Goal: Task Accomplishment & Management: Use online tool/utility

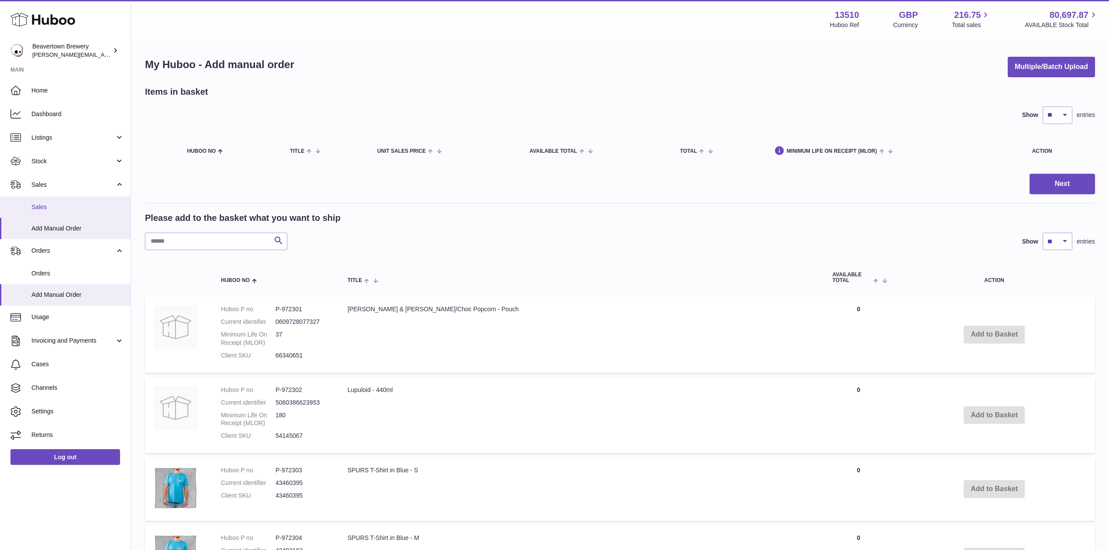
click at [86, 196] on link "Sales" at bounding box center [65, 206] width 131 height 21
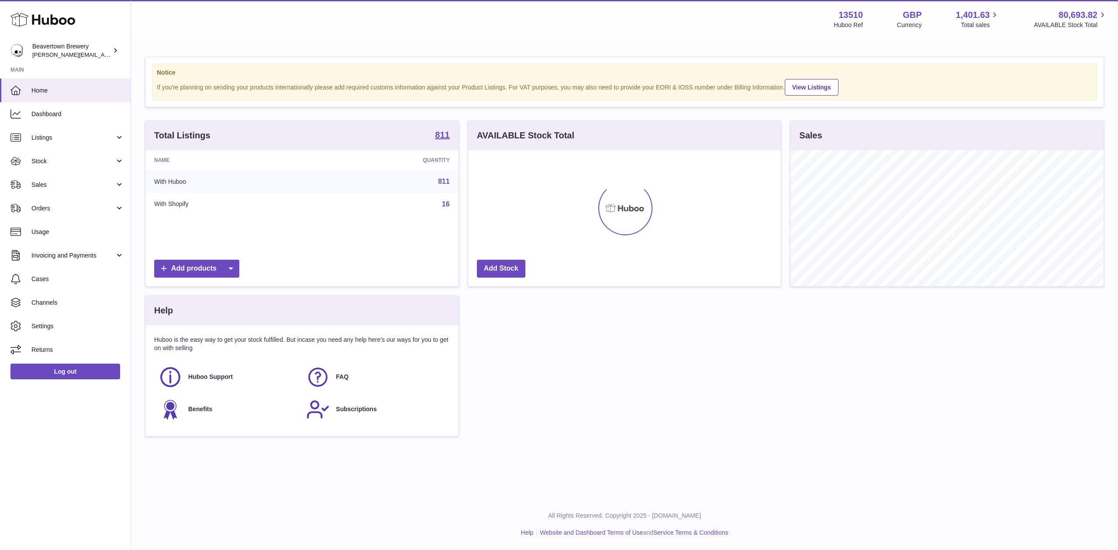
scroll to position [136, 313]
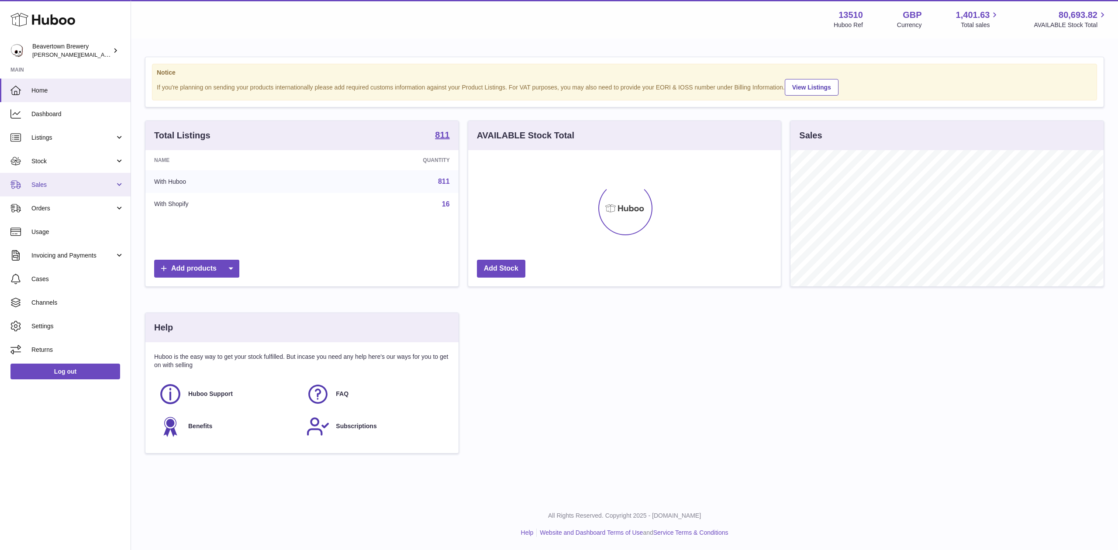
click at [39, 194] on link "Sales" at bounding box center [65, 185] width 131 height 24
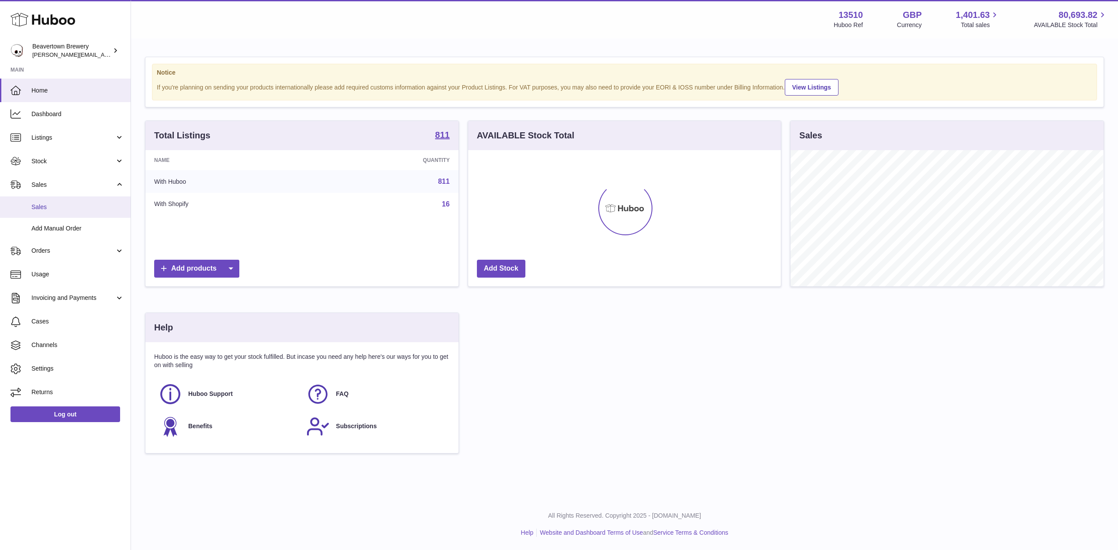
click at [50, 210] on span "Sales" at bounding box center [77, 207] width 93 height 8
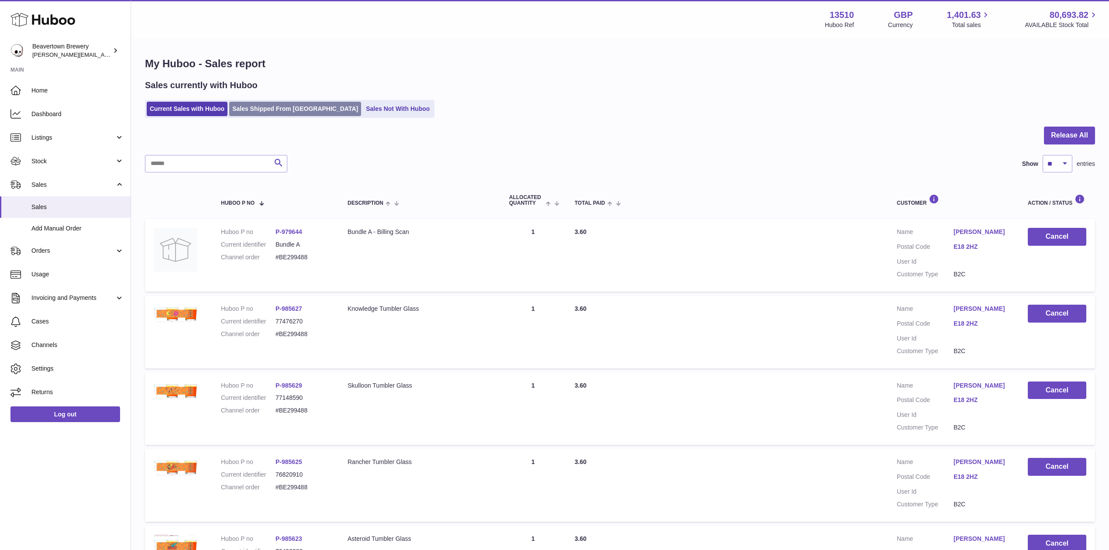
click at [248, 110] on link "Sales Shipped From [GEOGRAPHIC_DATA]" at bounding box center [295, 109] width 132 height 14
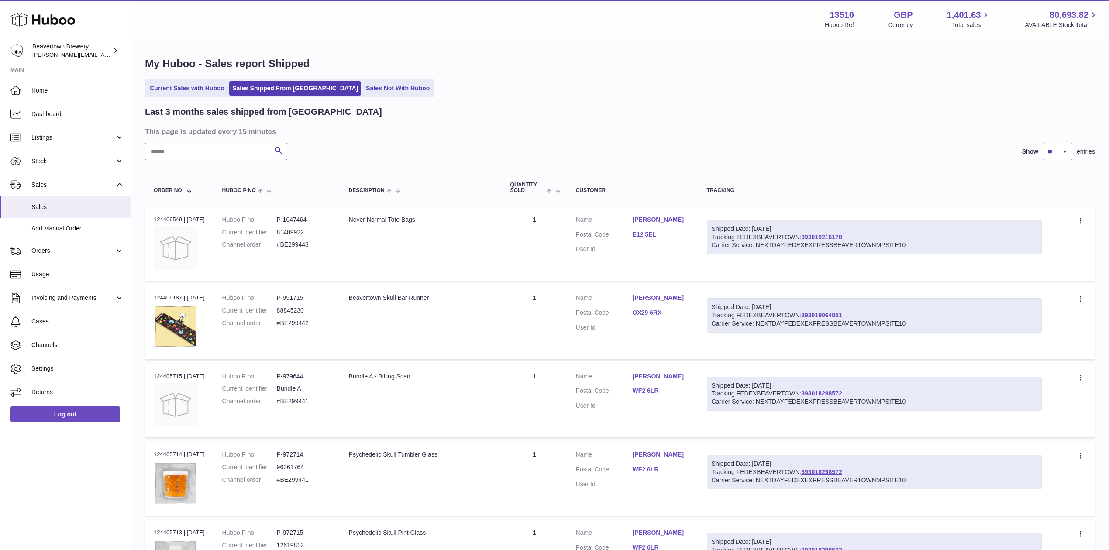
click at [210, 151] on input "text" at bounding box center [216, 151] width 142 height 17
paste input "*****"
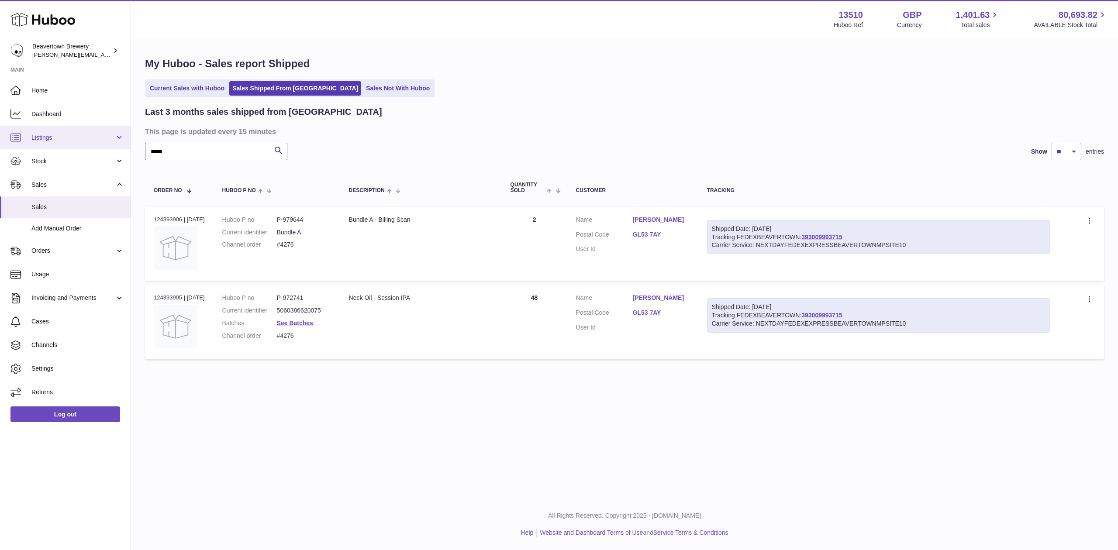
drag, startPoint x: 149, startPoint y: 148, endPoint x: 77, endPoint y: 142, distance: 71.9
click at [78, 142] on div "Huboo Beavertown Brewery Matthew.McCormack@beavertownbrewery.co.uk Main Home Da…" at bounding box center [559, 275] width 1118 height 550
paste input "text"
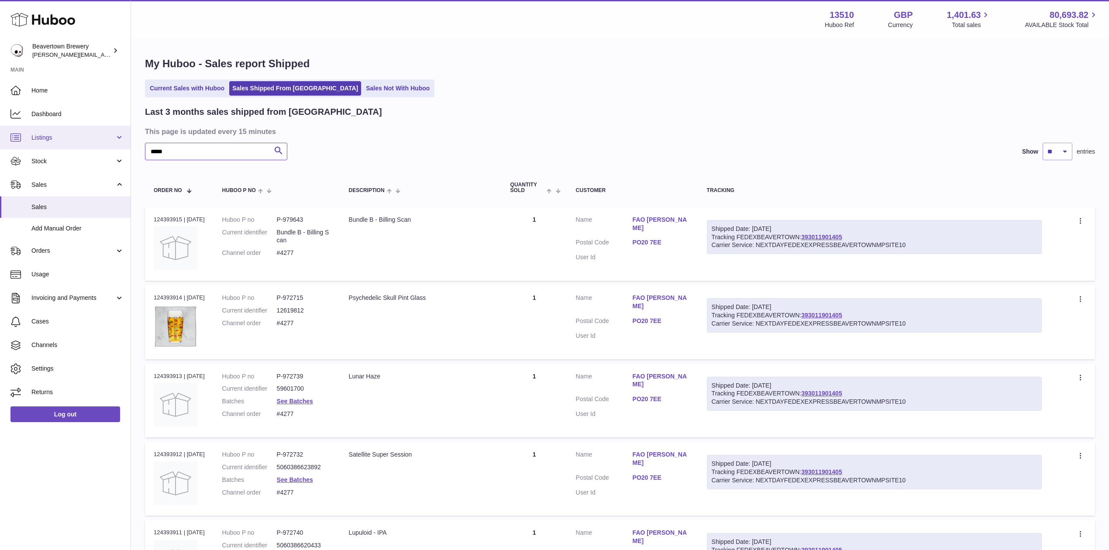
drag, startPoint x: 173, startPoint y: 149, endPoint x: 55, endPoint y: 136, distance: 119.1
click at [56, 137] on div "Huboo Beavertown Brewery Matthew.McCormack@beavertownbrewery.co.uk Main Home Da…" at bounding box center [554, 490] width 1109 height 981
paste input "text"
drag, startPoint x: 191, startPoint y: 151, endPoint x: 38, endPoint y: 133, distance: 153.4
click at [39, 133] on div "Huboo Beavertown Brewery Matthew.McCormack@beavertownbrewery.co.uk Main Home Da…" at bounding box center [554, 490] width 1109 height 981
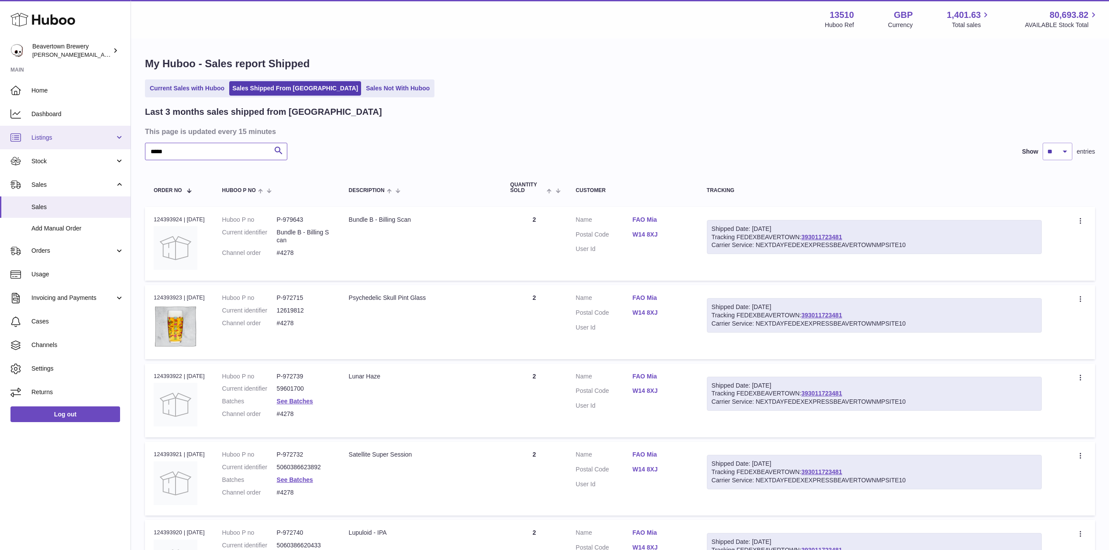
paste input "text"
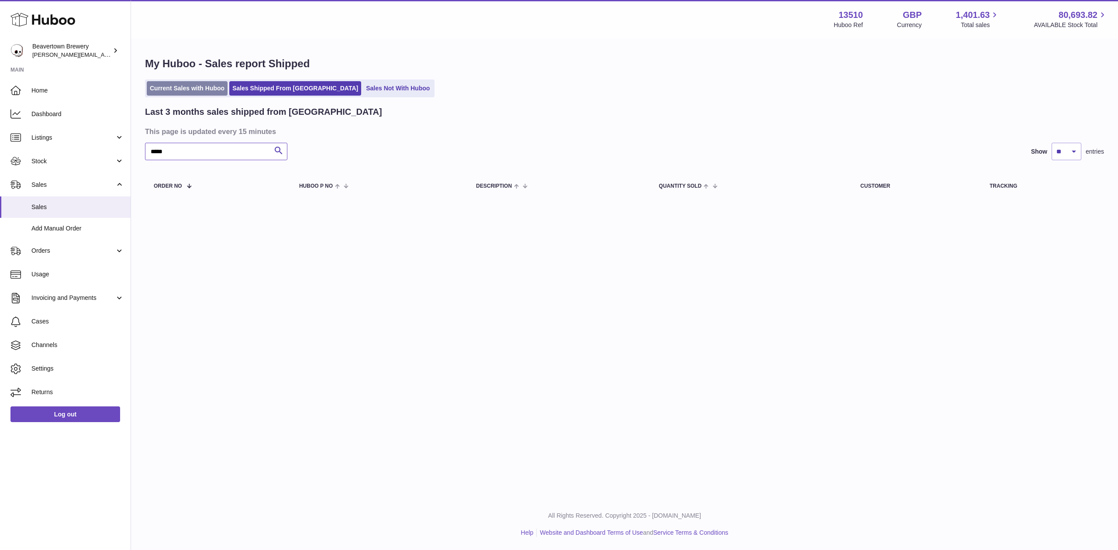
type input "*****"
click at [191, 87] on link "Current Sales with Huboo" at bounding box center [187, 88] width 81 height 14
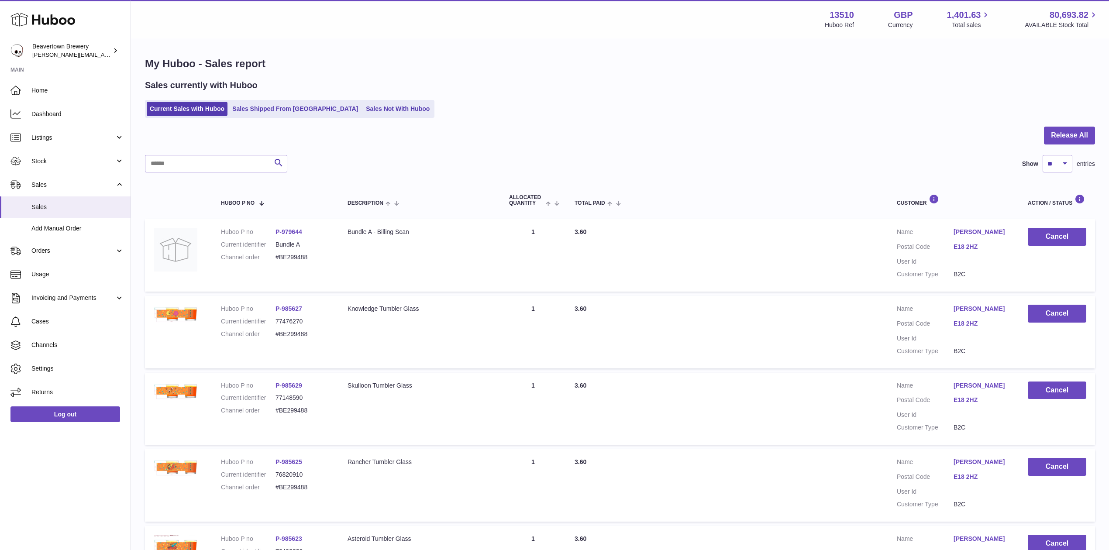
click at [344, 100] on ul "Current Sales with Huboo Sales Shipped From Huboo Sales Not With Huboo" at bounding box center [289, 109] width 289 height 18
click at [363, 102] on link "Sales Not With Huboo" at bounding box center [398, 109] width 70 height 14
click at [363, 104] on link "Sales Not With Huboo" at bounding box center [398, 109] width 70 height 14
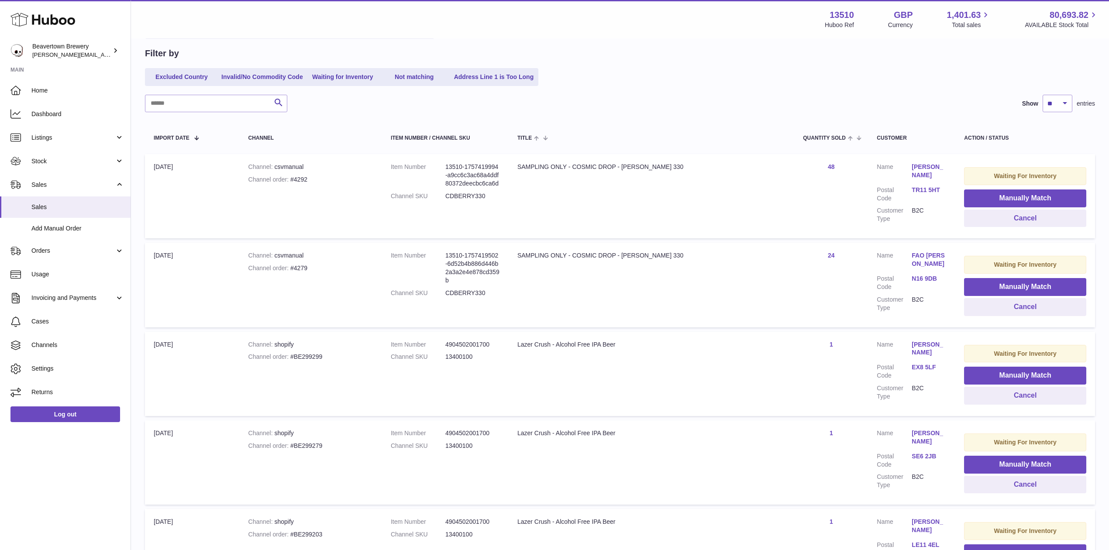
scroll to position [58, 0]
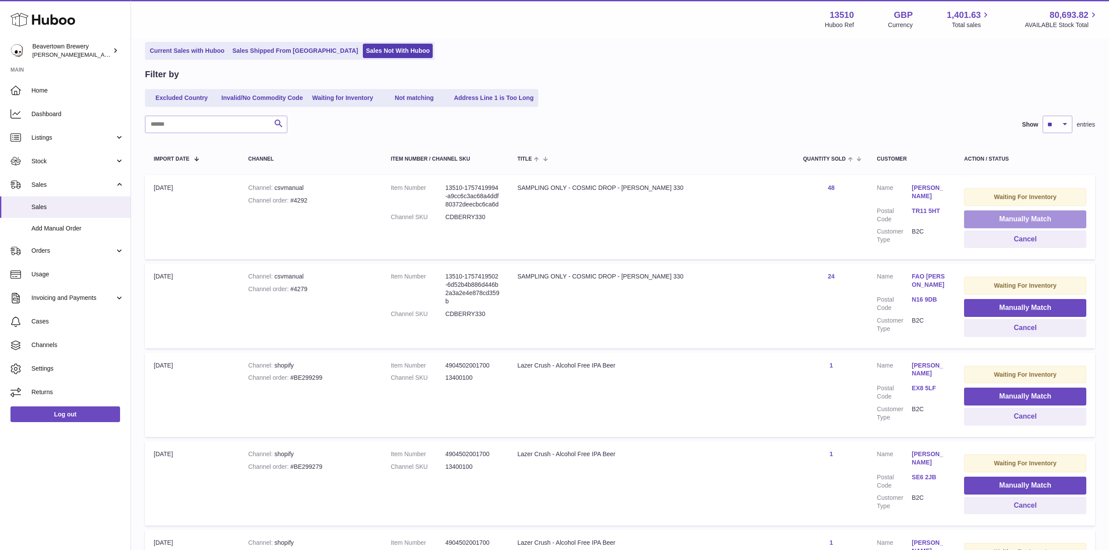
click at [982, 210] on button "Manually Match" at bounding box center [1025, 219] width 122 height 18
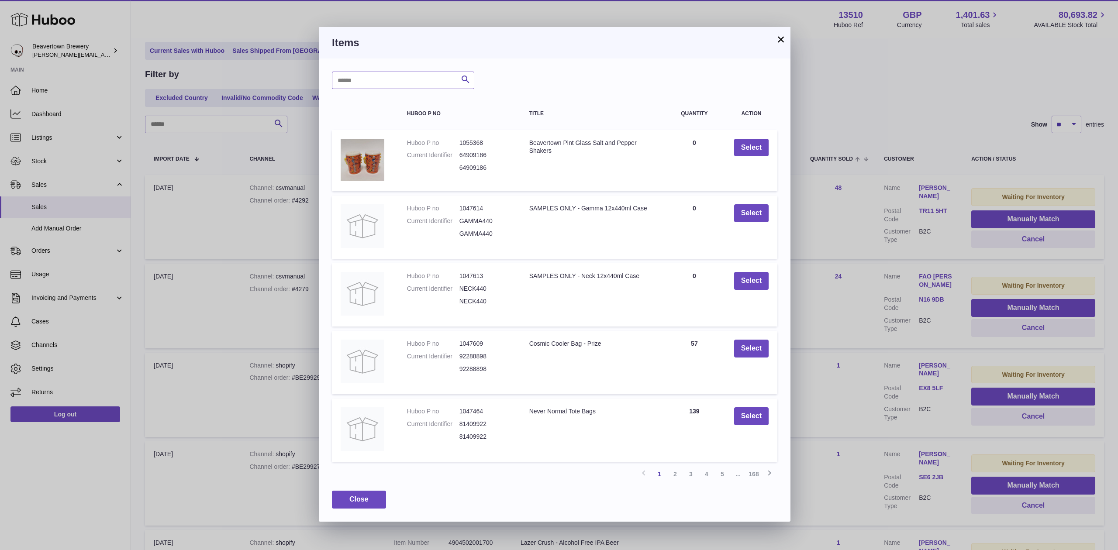
click at [399, 86] on input "text" at bounding box center [403, 80] width 142 height 17
type input "*****"
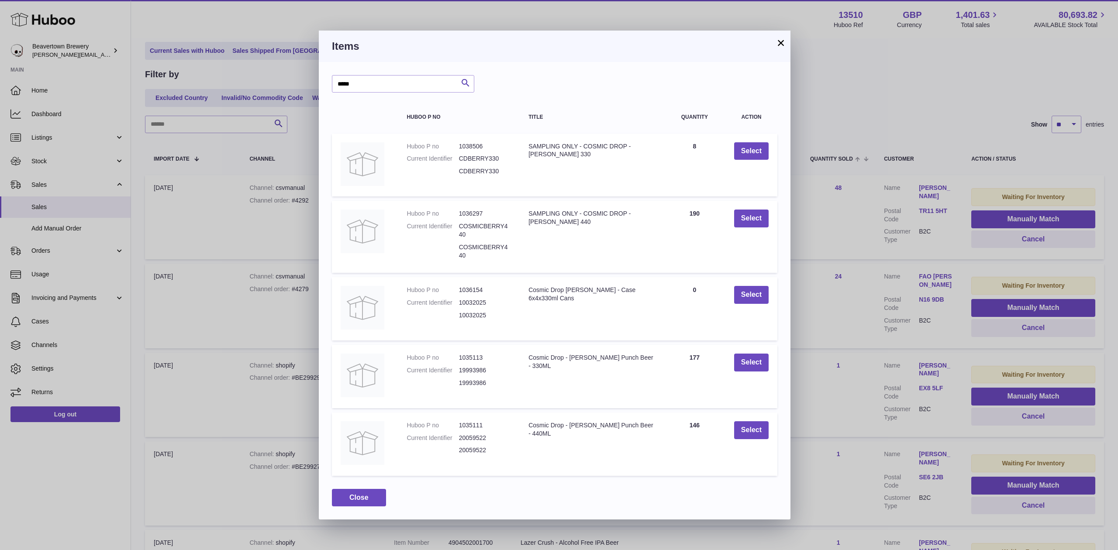
click at [778, 48] on button "×" at bounding box center [780, 43] width 10 height 10
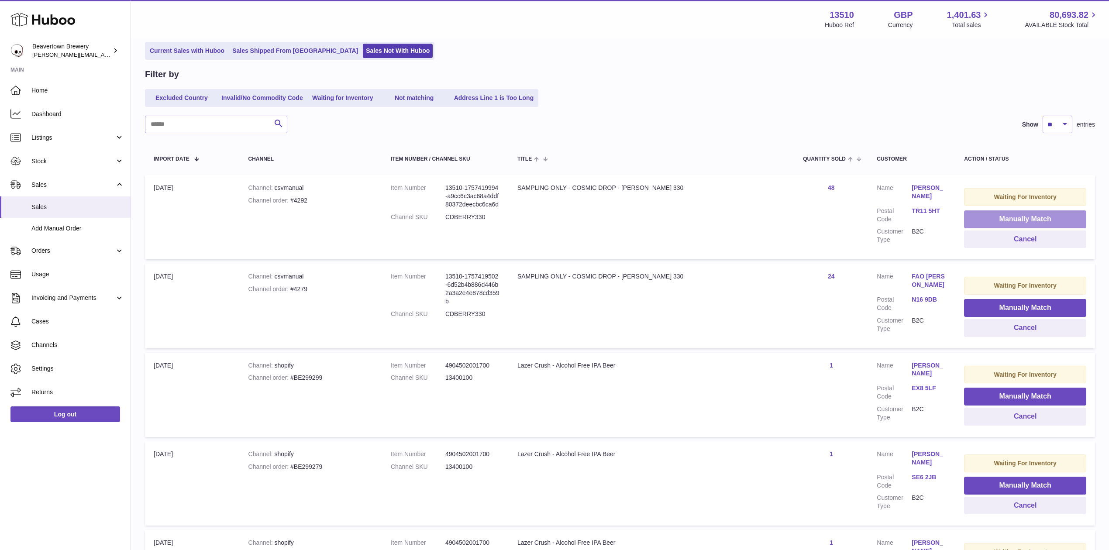
click at [1017, 222] on button "Manually Match" at bounding box center [1025, 219] width 122 height 18
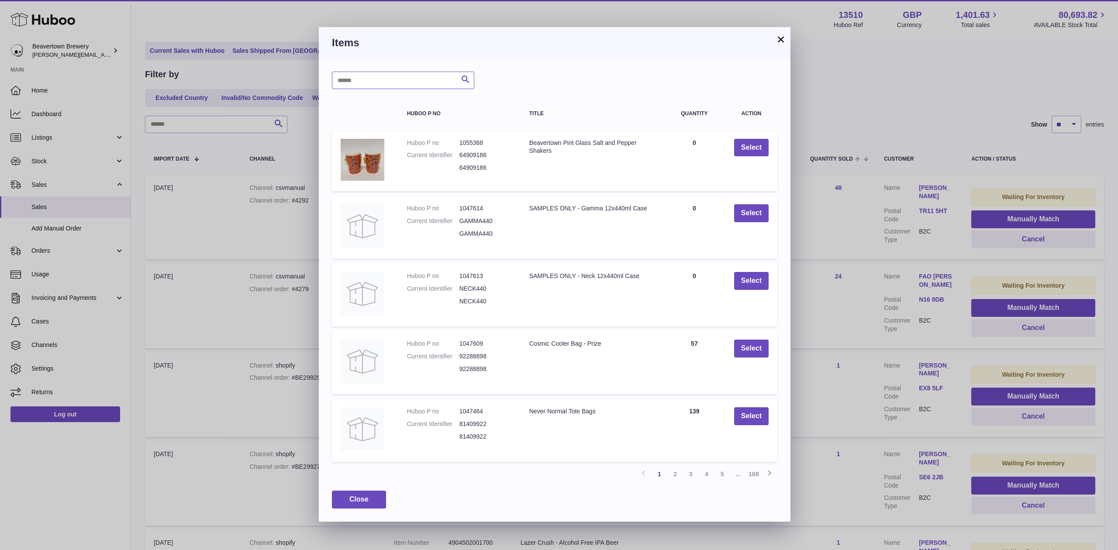
click at [376, 83] on input "text" at bounding box center [403, 80] width 142 height 17
type input "*****"
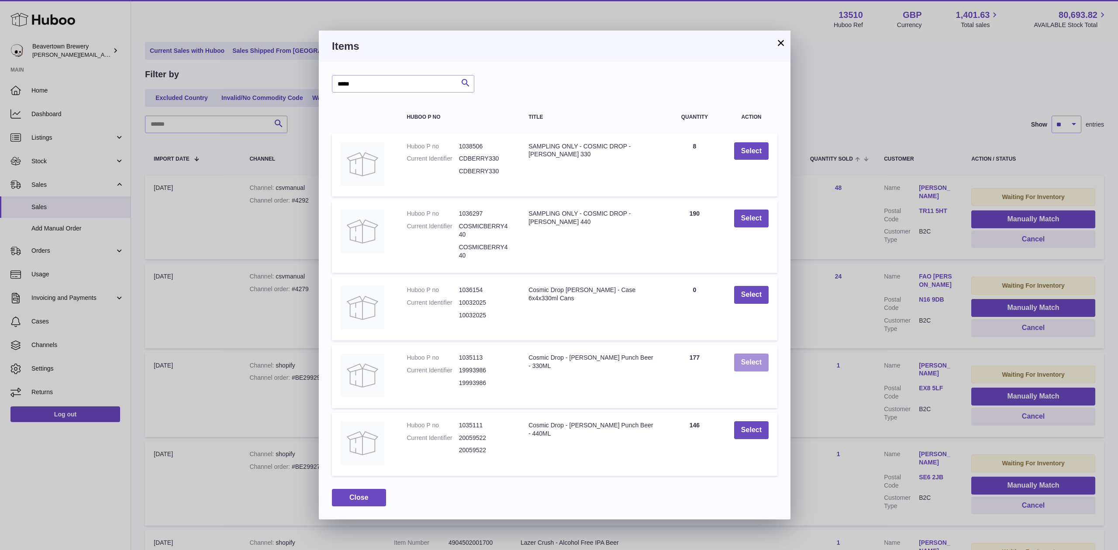
click at [750, 362] on button "Select" at bounding box center [751, 363] width 34 height 18
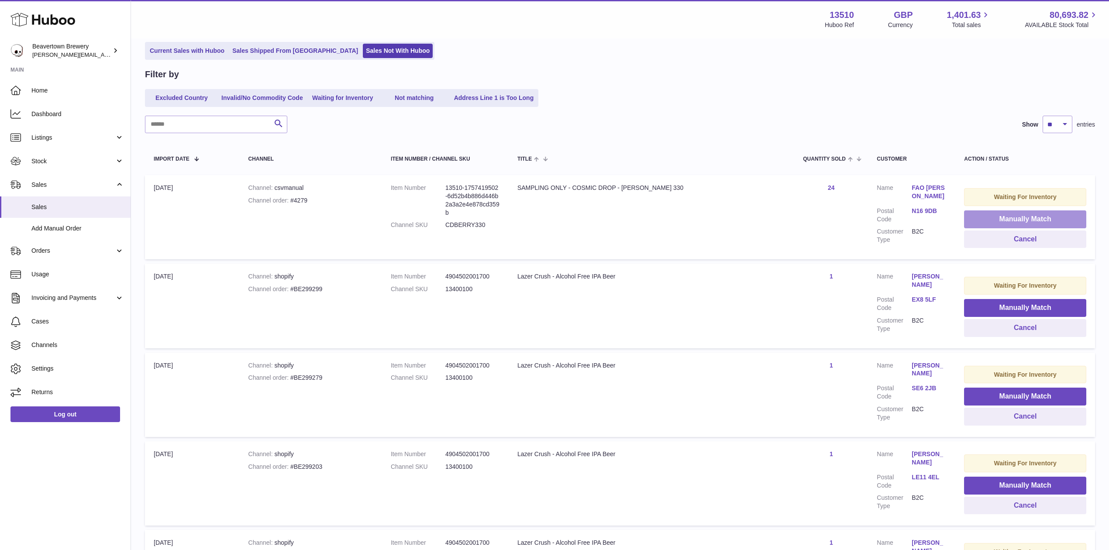
click at [1001, 212] on button "Manually Match" at bounding box center [1025, 219] width 122 height 18
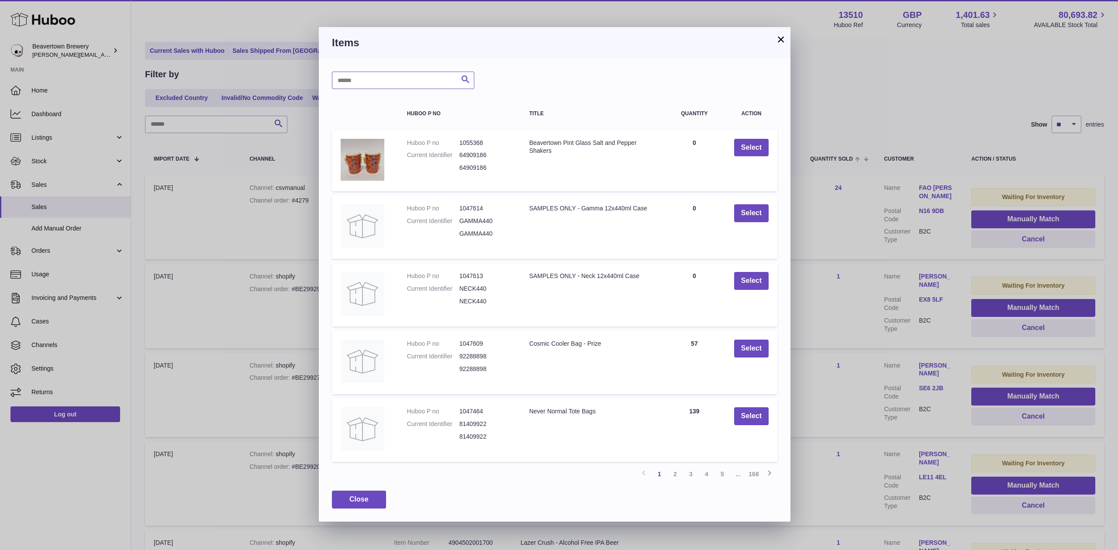
click at [437, 86] on input "text" at bounding box center [403, 80] width 142 height 17
type input "*****"
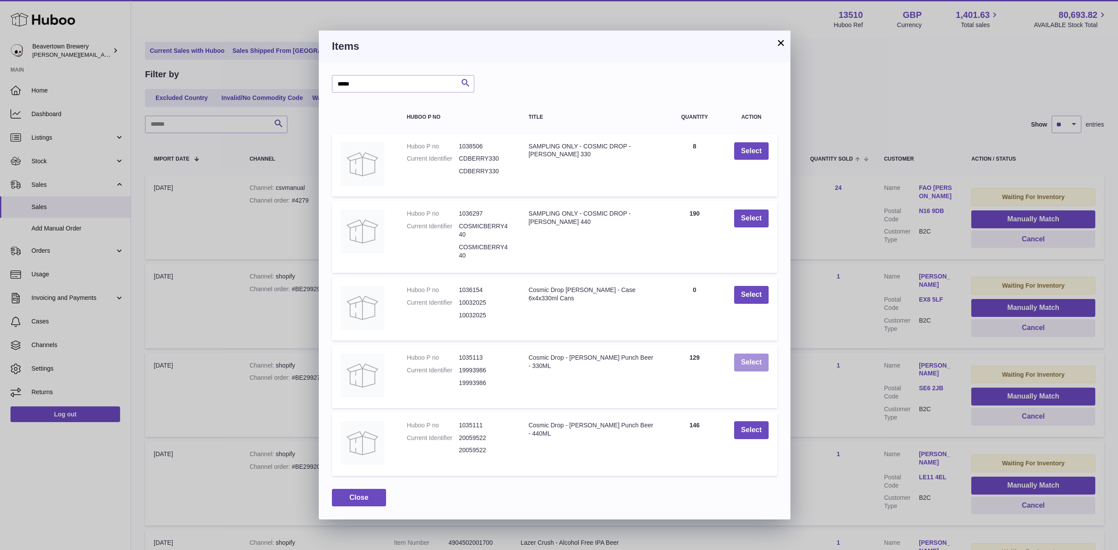
click at [750, 361] on button "Select" at bounding box center [751, 363] width 34 height 18
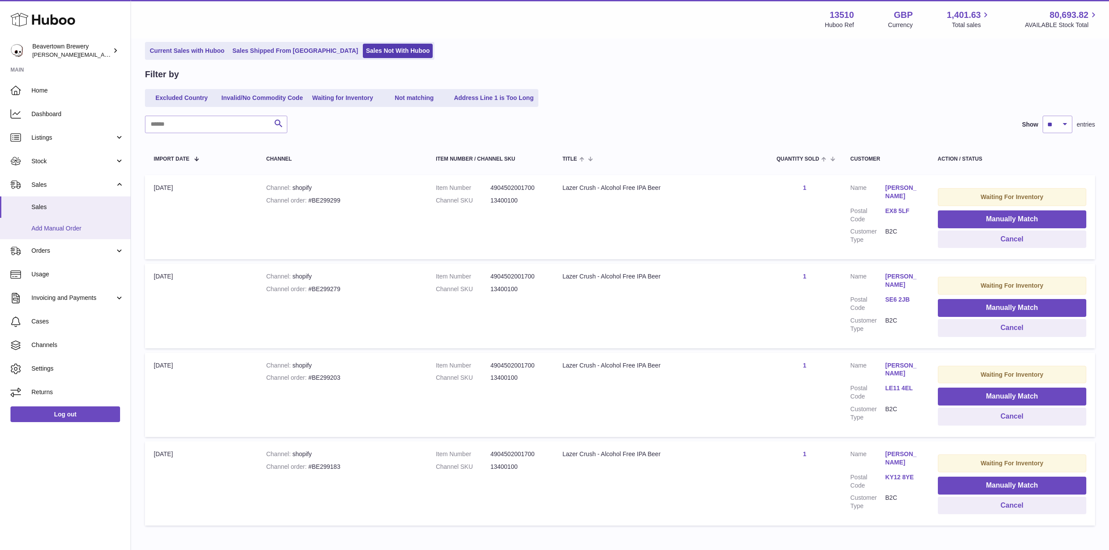
click at [62, 222] on link "Add Manual Order" at bounding box center [65, 228] width 131 height 21
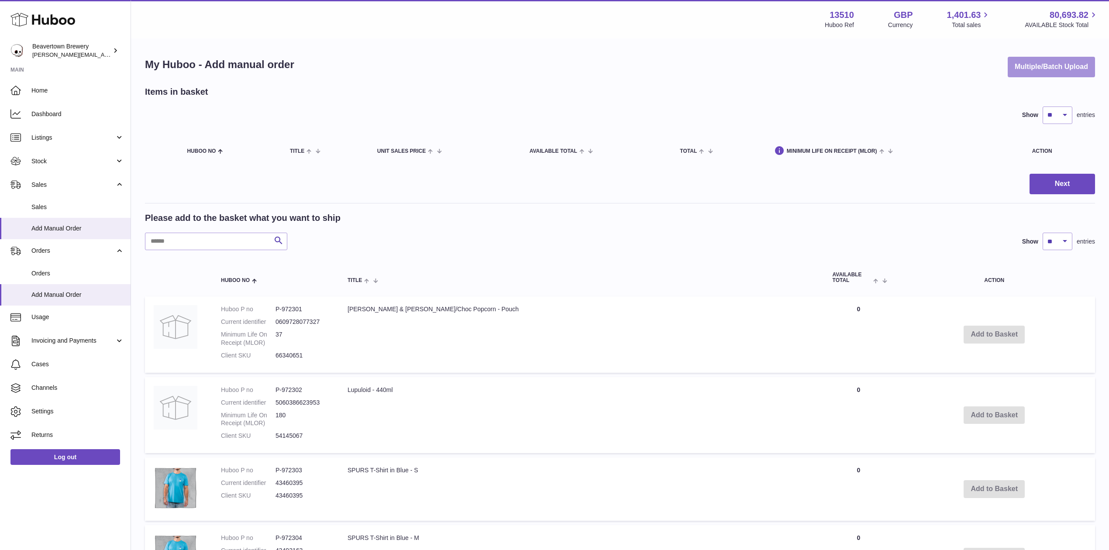
click at [1008, 61] on button "Multiple/Batch Upload" at bounding box center [1051, 67] width 87 height 21
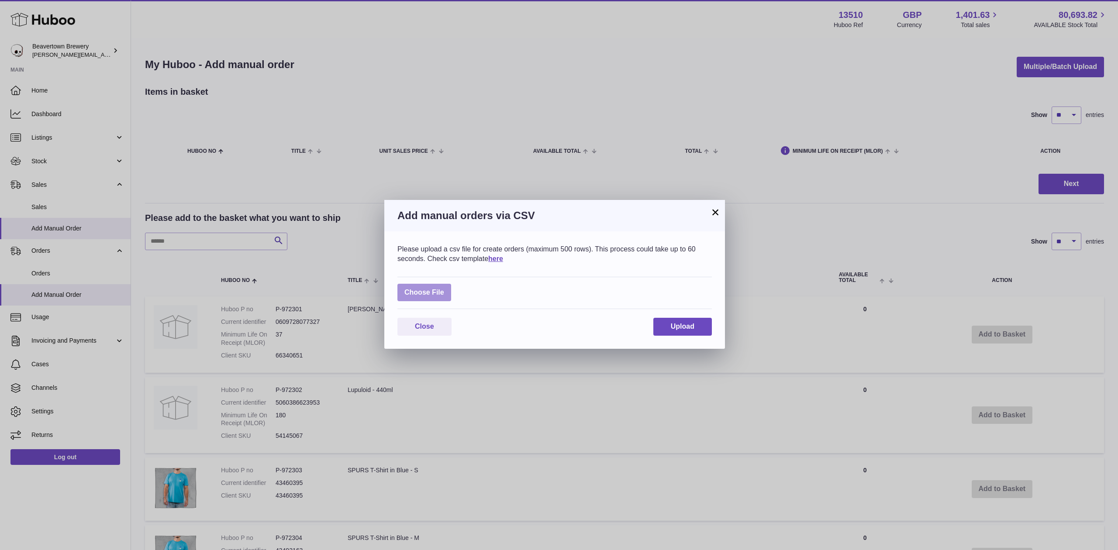
click at [433, 289] on label at bounding box center [424, 293] width 54 height 18
click at [444, 289] on input "file" at bounding box center [444, 288] width 0 height 0
type input "**********"
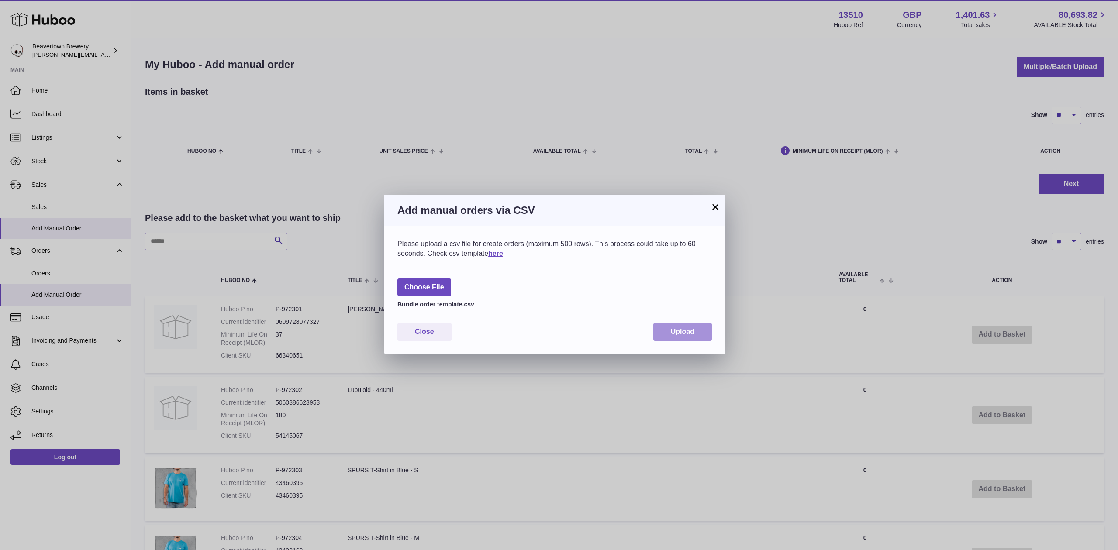
click at [693, 339] on button "Upload" at bounding box center [682, 332] width 59 height 18
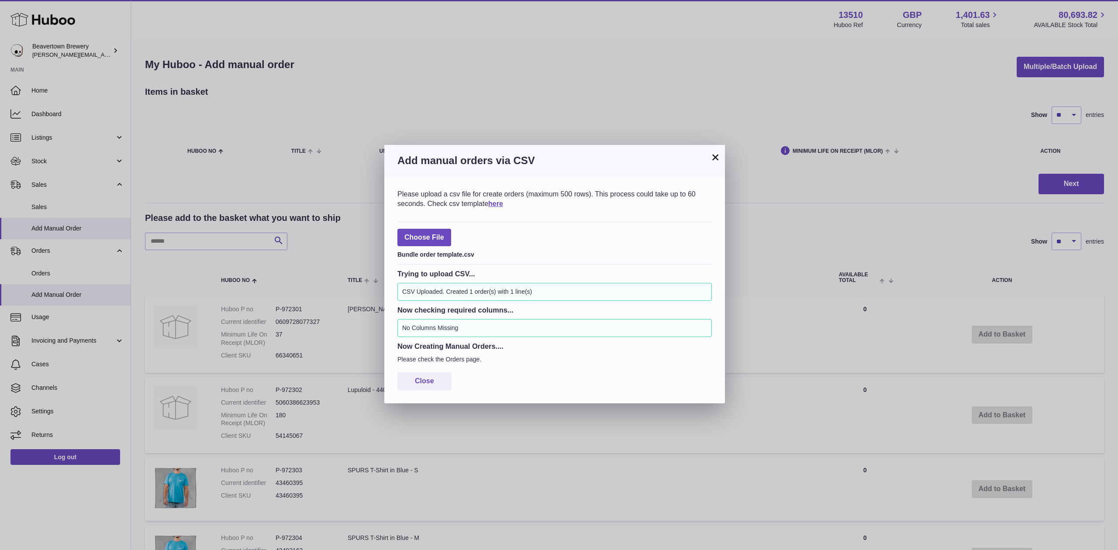
click at [711, 152] on button "×" at bounding box center [715, 157] width 10 height 10
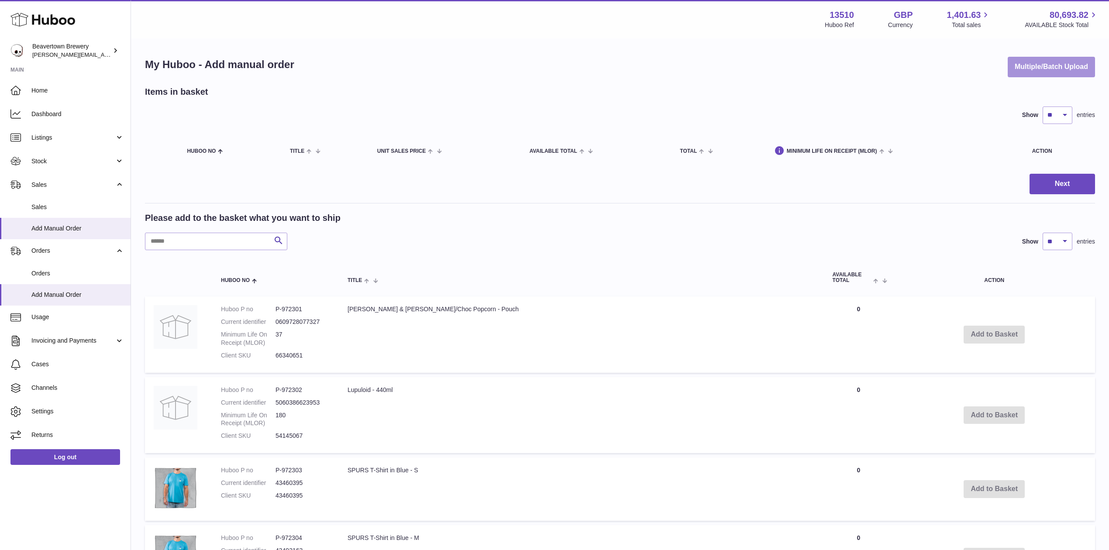
click at [1033, 72] on button "Multiple/Batch Upload" at bounding box center [1051, 67] width 87 height 21
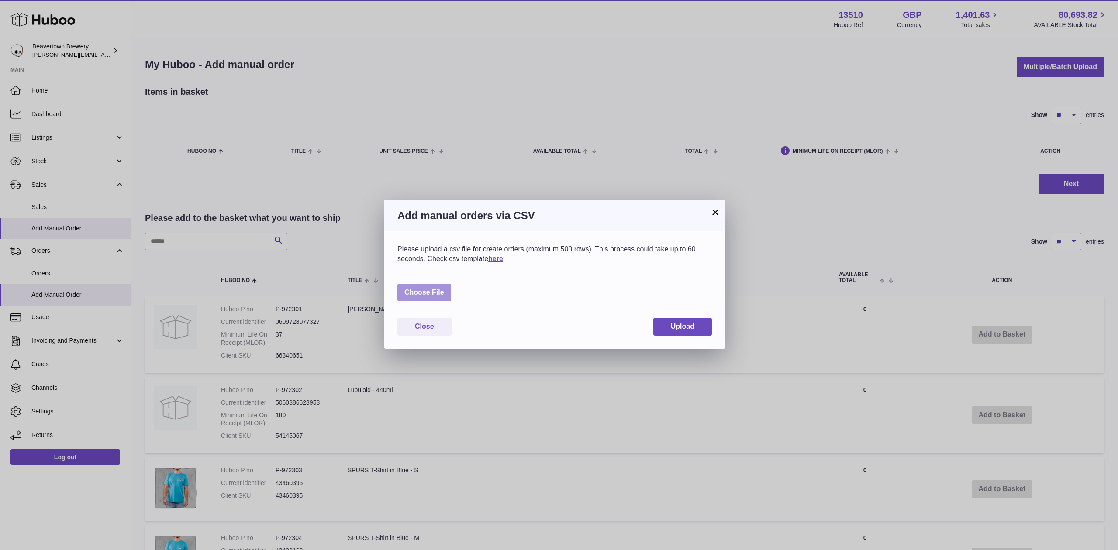
click at [415, 287] on label at bounding box center [424, 293] width 54 height 18
click at [444, 288] on input "file" at bounding box center [444, 288] width 0 height 0
type input "**********"
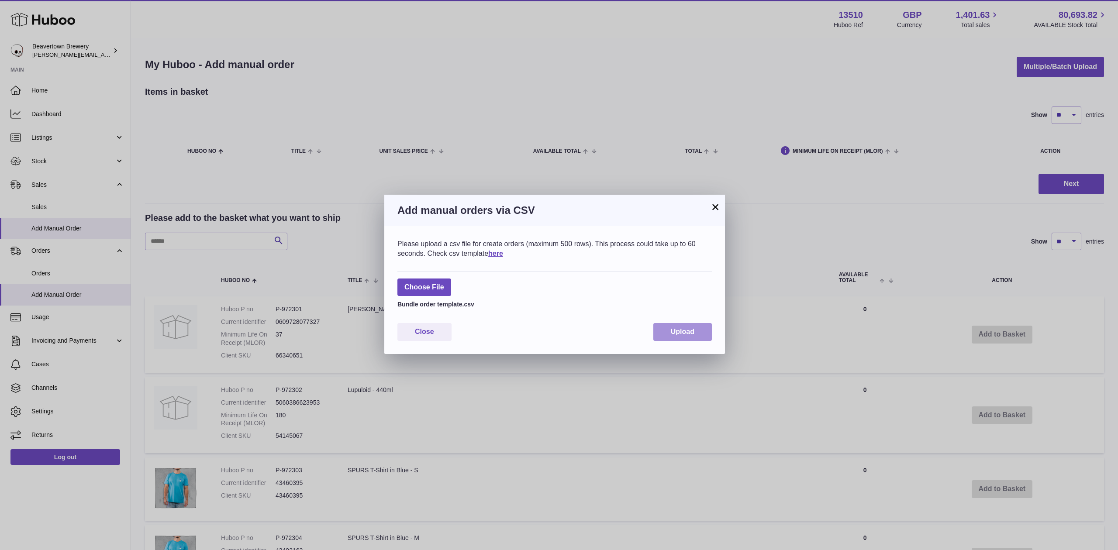
click at [693, 330] on span "Upload" at bounding box center [683, 331] width 24 height 7
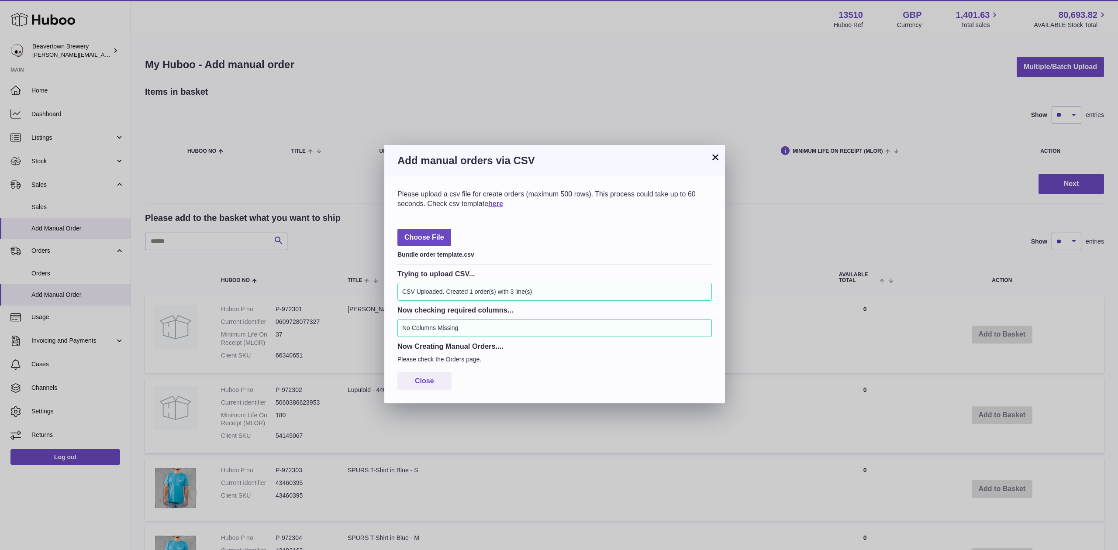
click at [714, 161] on button "×" at bounding box center [715, 157] width 10 height 10
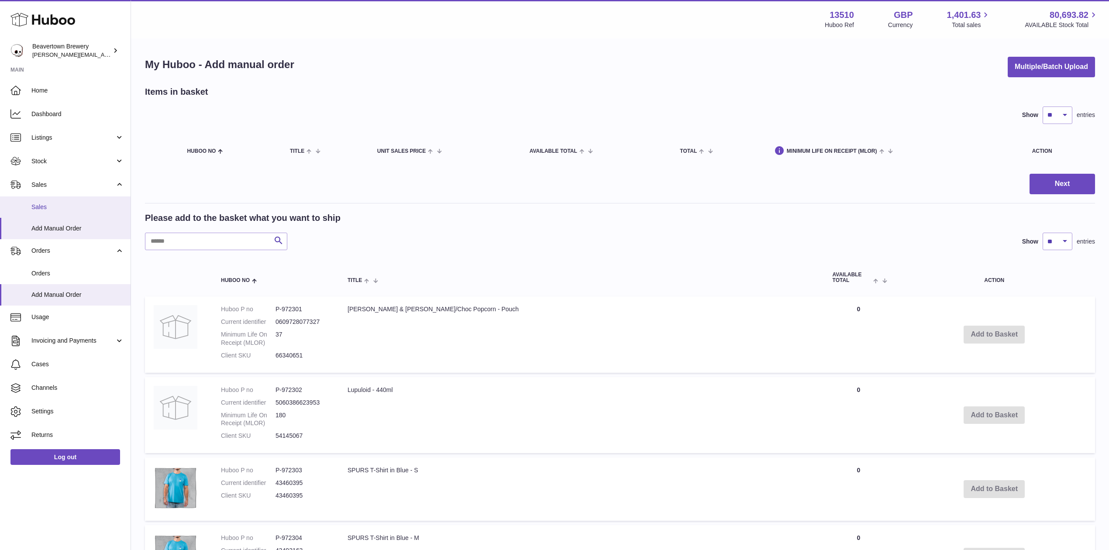
click at [74, 205] on span "Sales" at bounding box center [77, 207] width 93 height 8
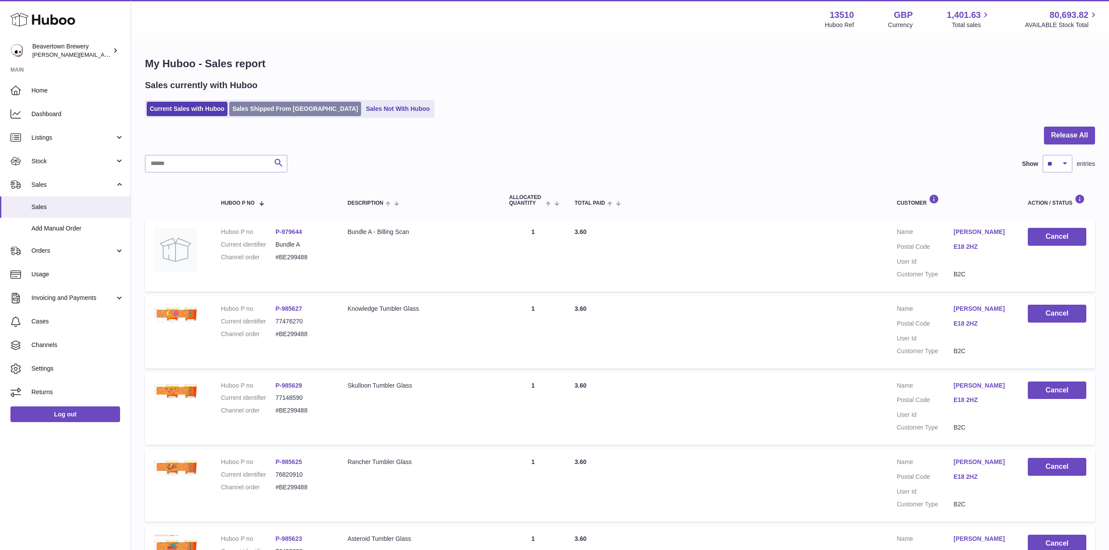
click at [261, 111] on link "Sales Shipped From [GEOGRAPHIC_DATA]" at bounding box center [295, 109] width 132 height 14
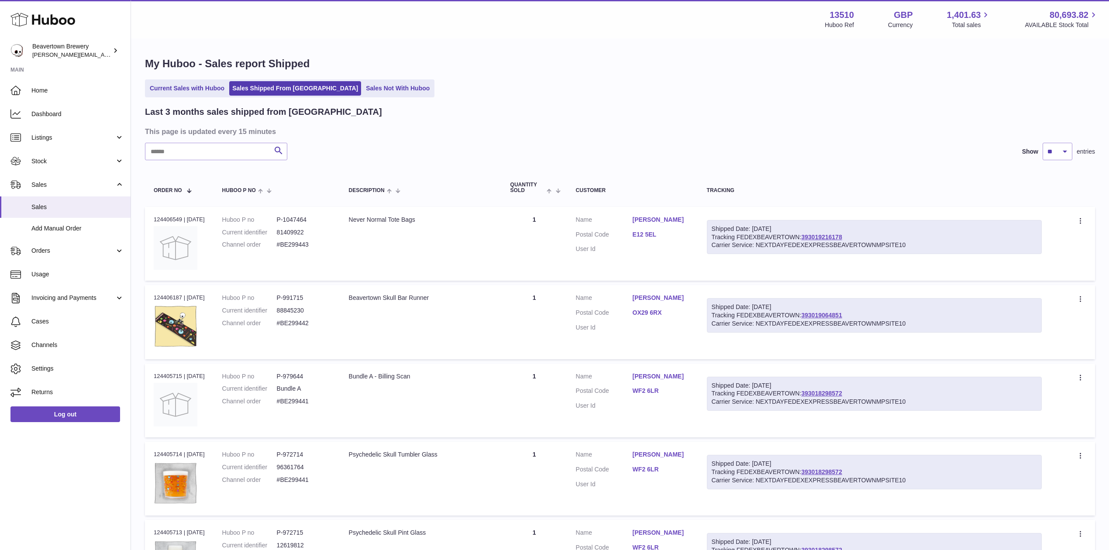
click at [356, 101] on div "My Huboo - Sales report Shipped Current Sales with Huboo Sales Shipped From [GE…" at bounding box center [620, 534] width 978 height 991
click at [360, 75] on div "My Huboo - Sales report Shipped Current Sales with Huboo Sales Shipped From Hub…" at bounding box center [620, 534] width 978 height 991
click at [360, 76] on div "My Huboo - Sales report Shipped Current Sales with Huboo Sales Shipped From Hub…" at bounding box center [620, 534] width 978 height 991
click at [363, 81] on link "Sales Not With Huboo" at bounding box center [398, 88] width 70 height 14
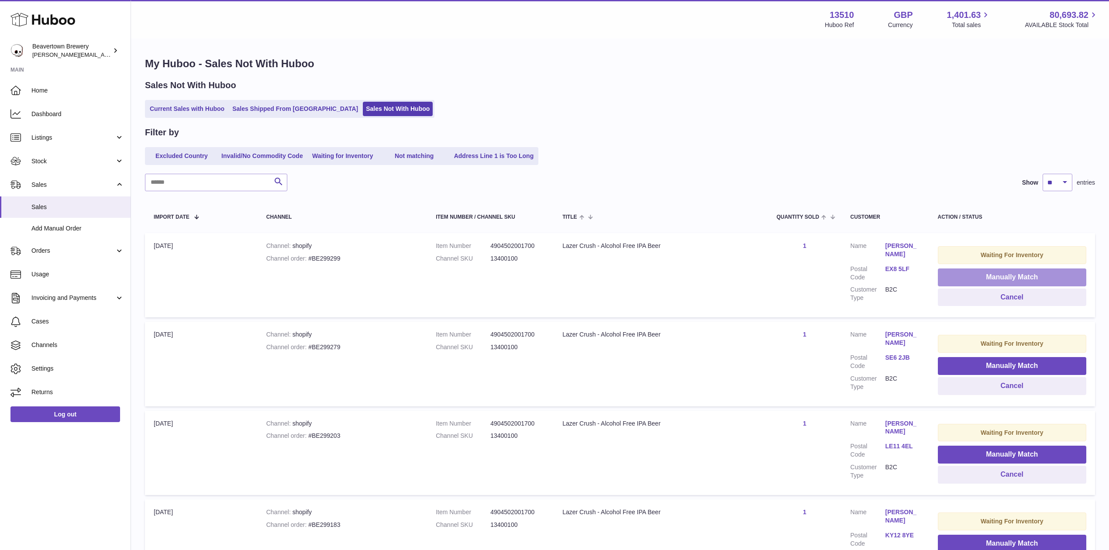
click at [972, 276] on button "Manually Match" at bounding box center [1012, 278] width 148 height 18
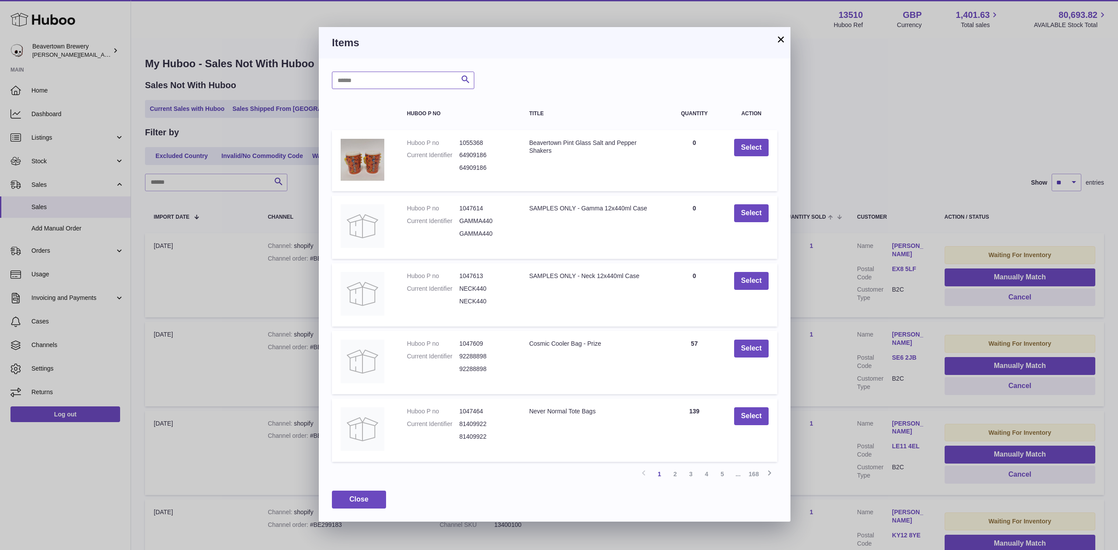
click at [407, 86] on input "text" at bounding box center [403, 80] width 142 height 17
type input "**********"
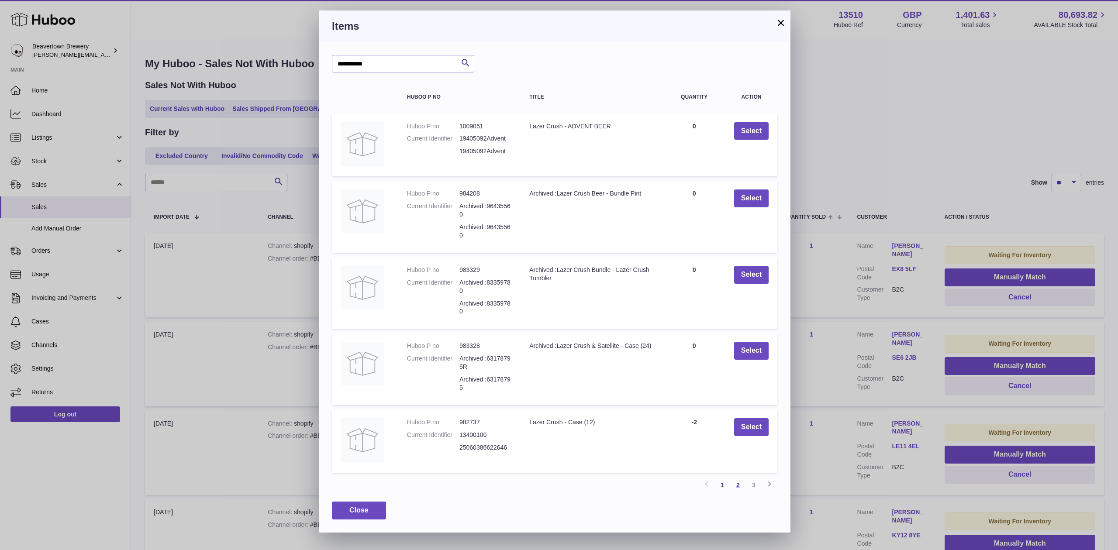
click at [742, 492] on link "2" at bounding box center [738, 485] width 16 height 16
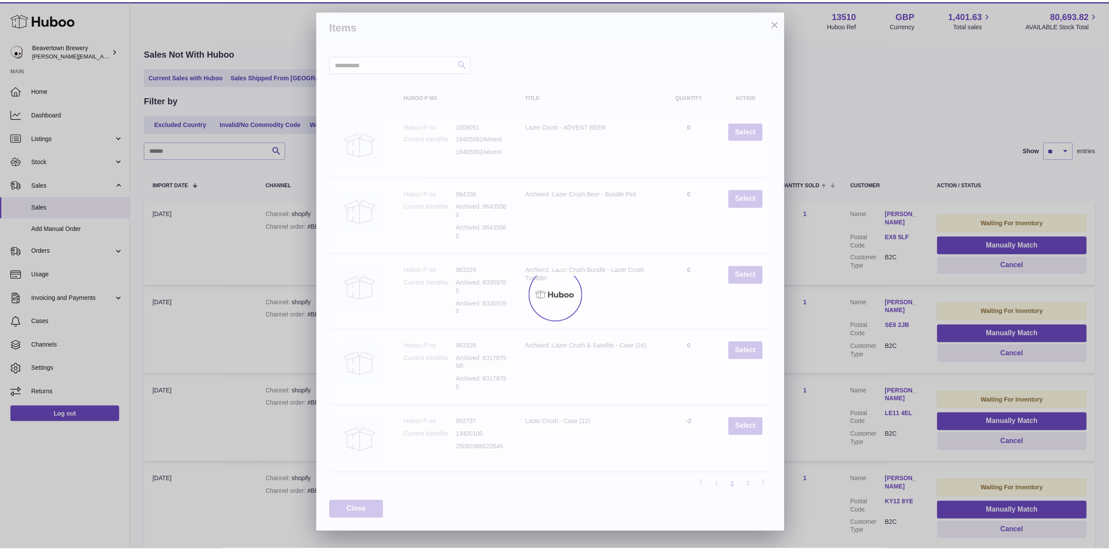
scroll to position [39, 0]
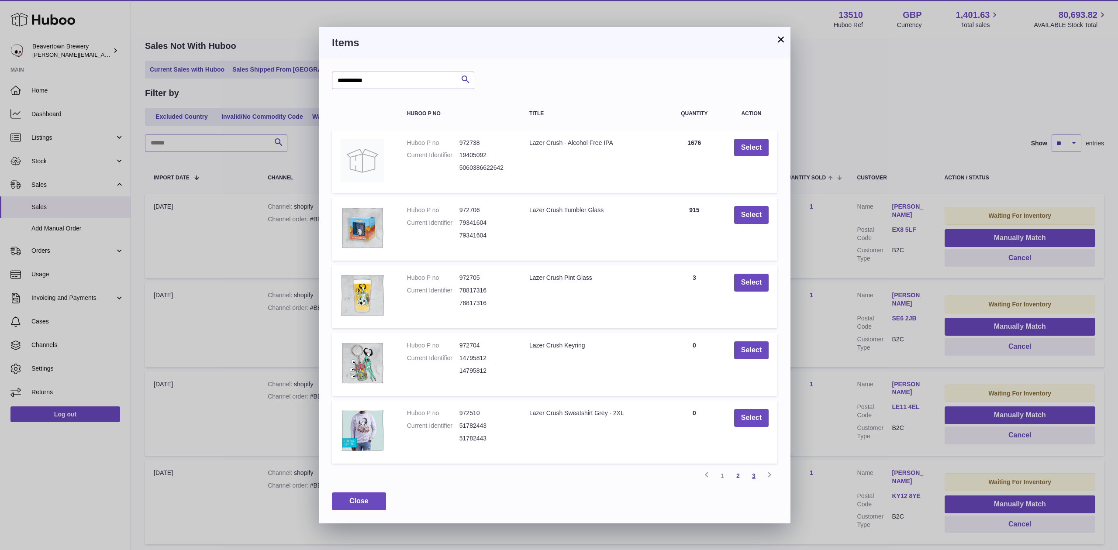
click at [761, 480] on link "3" at bounding box center [754, 476] width 16 height 16
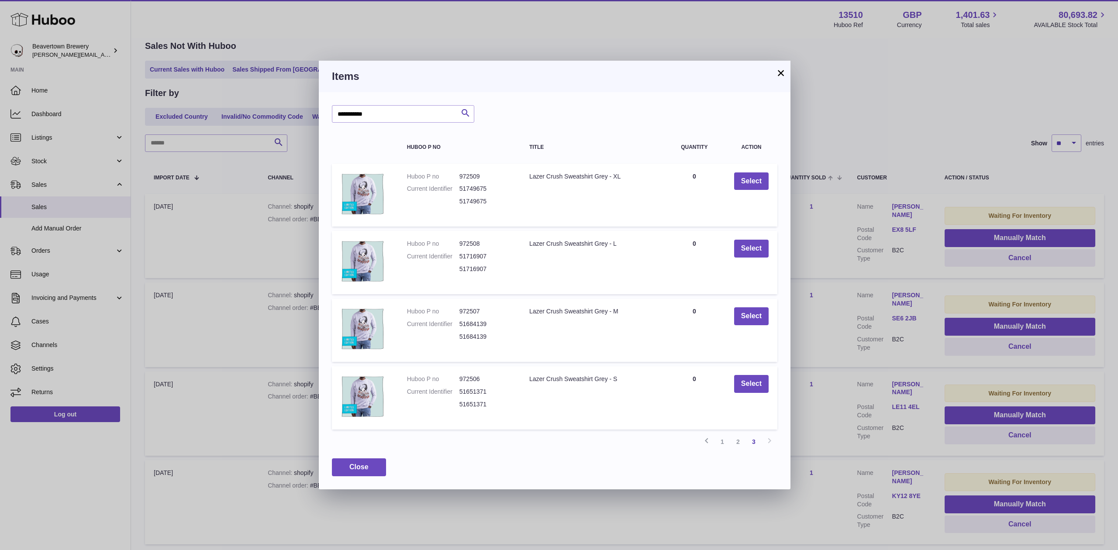
click at [779, 72] on button "×" at bounding box center [780, 73] width 10 height 10
